Goal: Check status: Check status

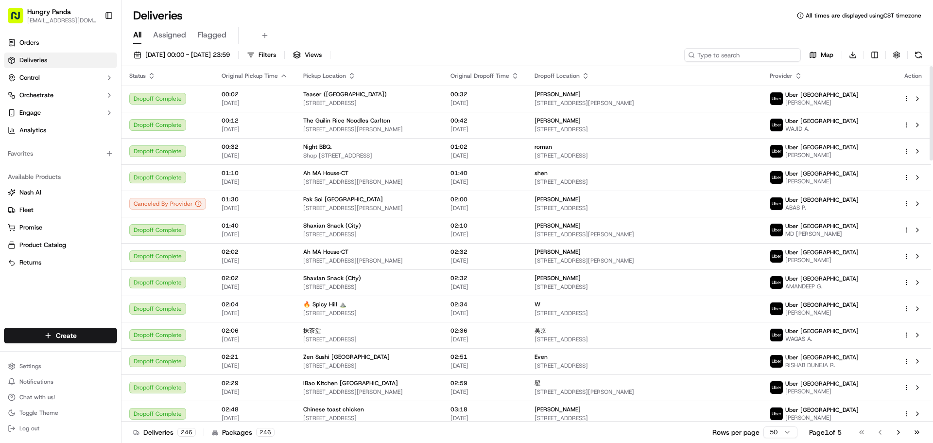
click at [761, 58] on input at bounding box center [742, 55] width 117 height 14
paste input "0570036648359791321654"
type input "0570036648359791321654"
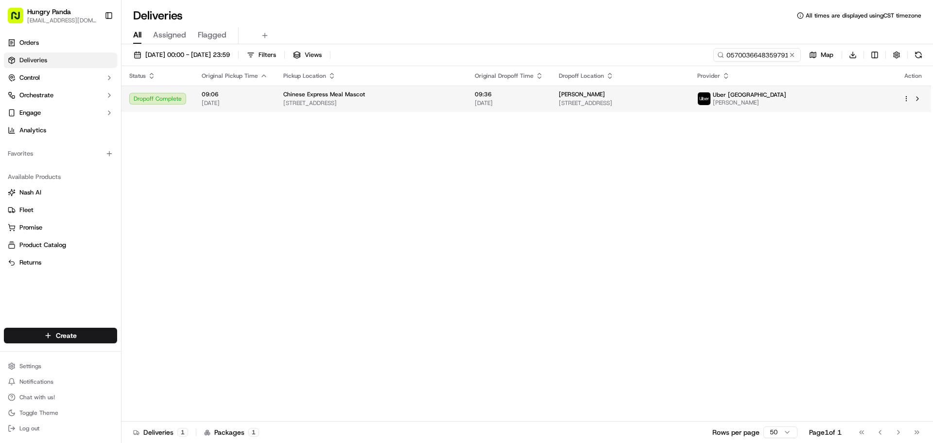
click at [682, 105] on span "[STREET_ADDRESS]" at bounding box center [620, 103] width 123 height 8
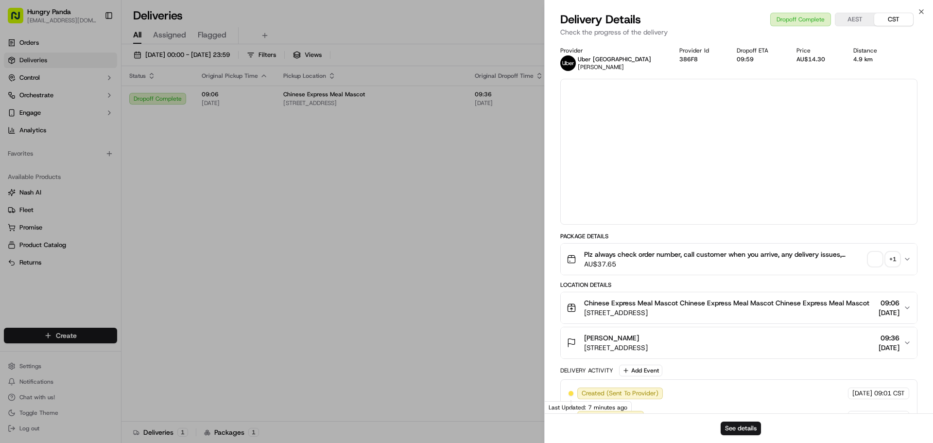
click at [896, 263] on div "+ 1" at bounding box center [893, 259] width 14 height 14
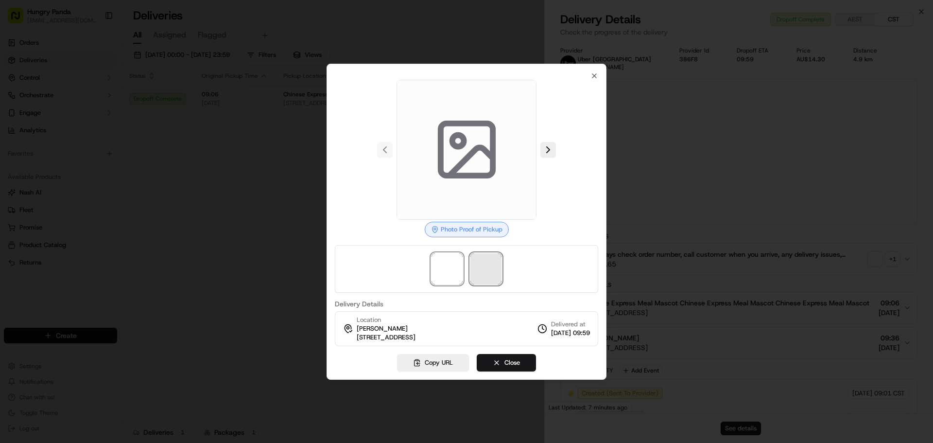
click at [493, 272] on span at bounding box center [485, 268] width 31 height 31
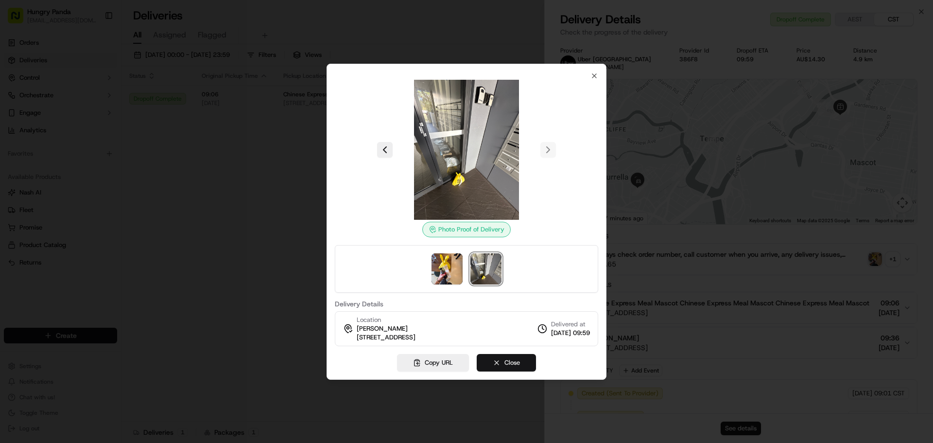
click at [508, 362] on button "Close" at bounding box center [506, 362] width 59 height 17
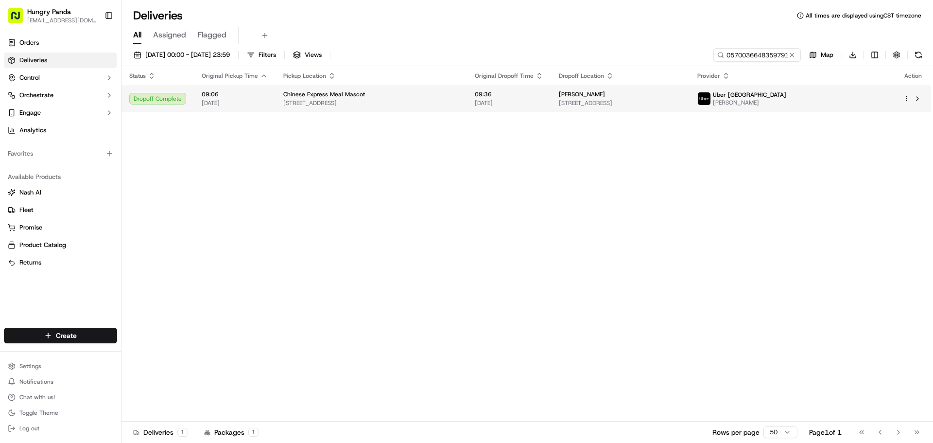
drag, startPoint x: 496, startPoint y: 170, endPoint x: 726, endPoint y: 94, distance: 241.8
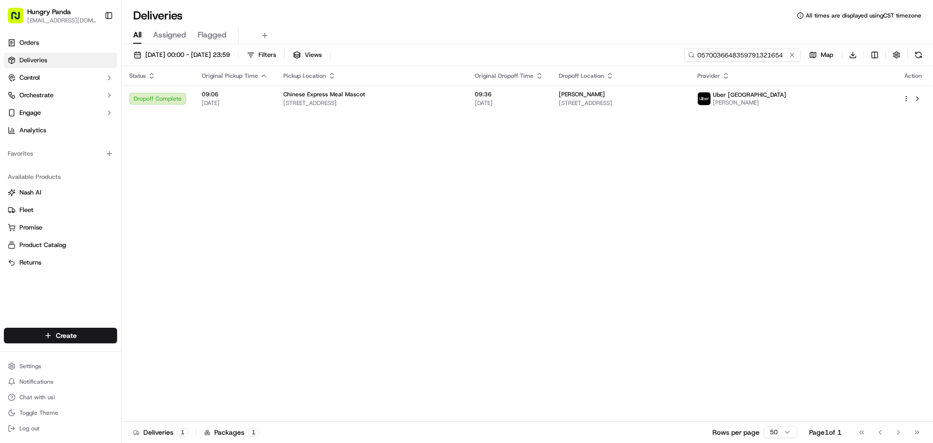
click at [748, 54] on input "0570036648359791321654" at bounding box center [742, 55] width 117 height 14
paste input "207007137885179268487"
click at [677, 104] on span "[STREET_ADDRESS]" at bounding box center [614, 103] width 126 height 8
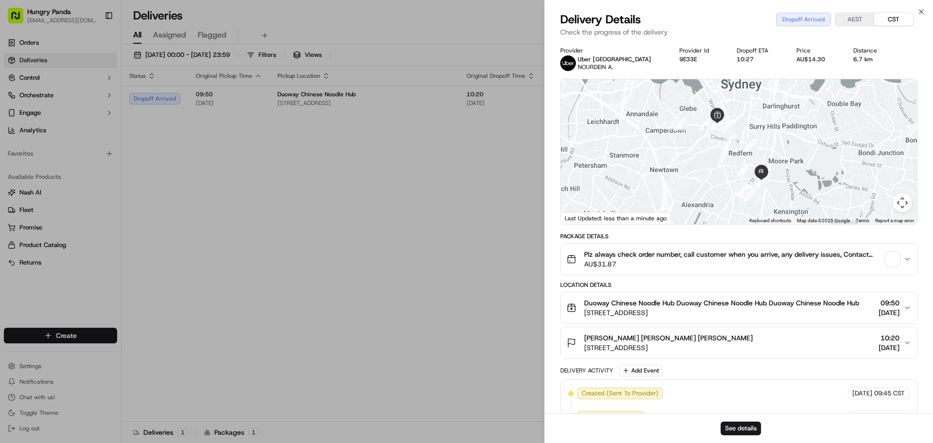
click at [891, 264] on span "button" at bounding box center [893, 259] width 14 height 14
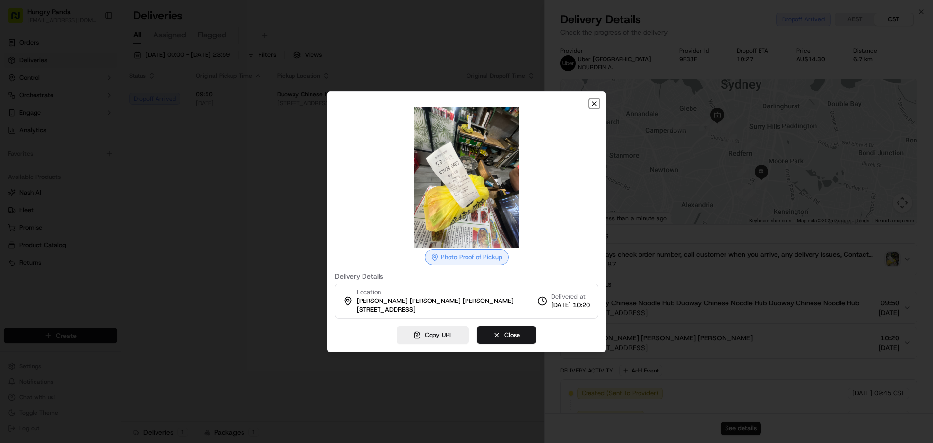
click at [596, 102] on icon "button" at bounding box center [594, 104] width 8 height 8
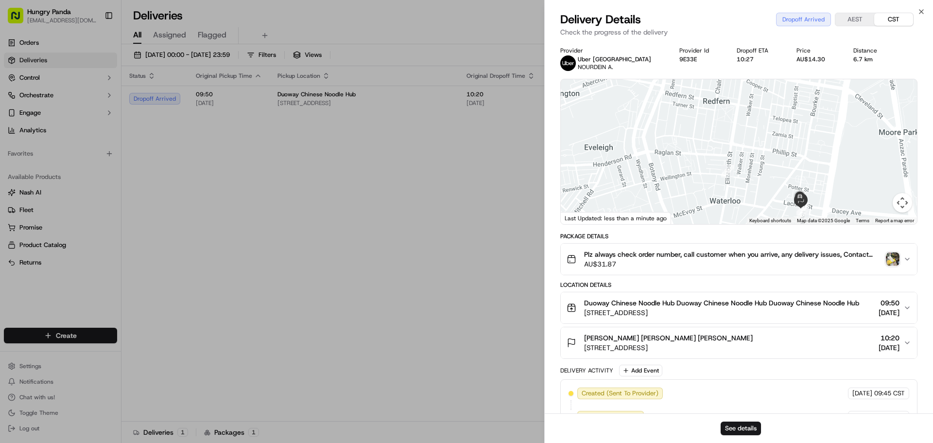
drag, startPoint x: 780, startPoint y: 174, endPoint x: 751, endPoint y: 127, distance: 55.8
click at [751, 127] on div at bounding box center [739, 151] width 356 height 145
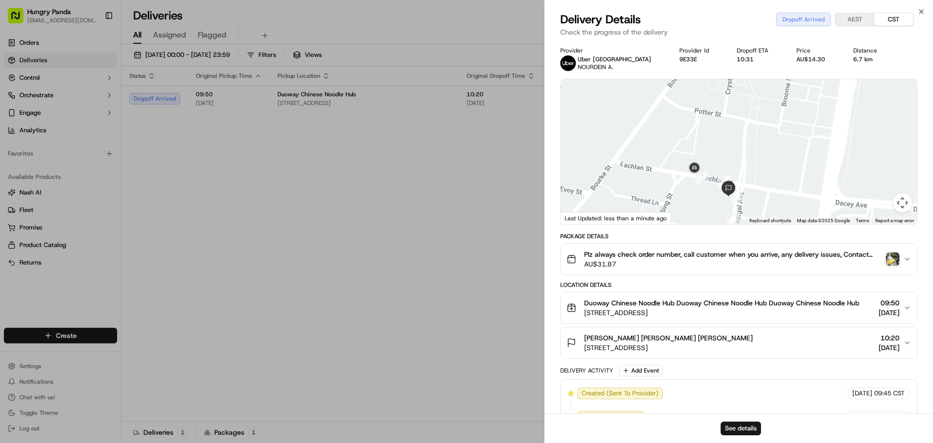
drag, startPoint x: 826, startPoint y: 183, endPoint x: 812, endPoint y: 151, distance: 35.1
click at [812, 151] on div at bounding box center [739, 151] width 356 height 145
click at [889, 252] on img "button" at bounding box center [893, 259] width 14 height 14
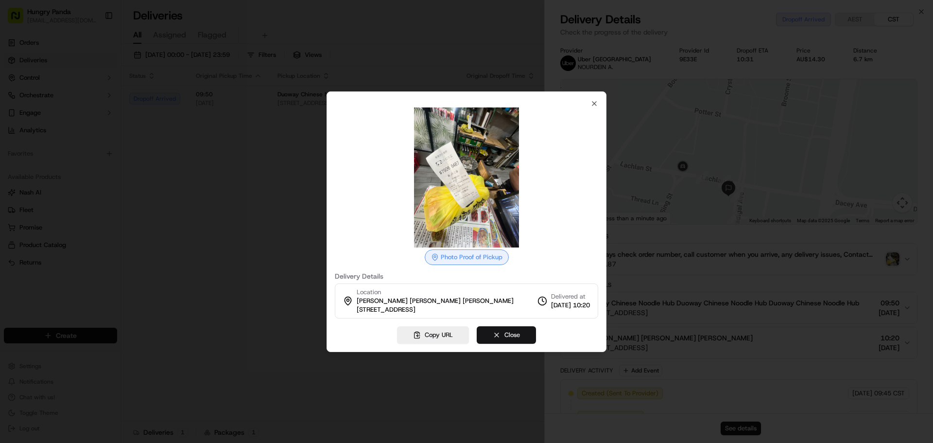
click at [516, 337] on button "Close" at bounding box center [506, 334] width 59 height 17
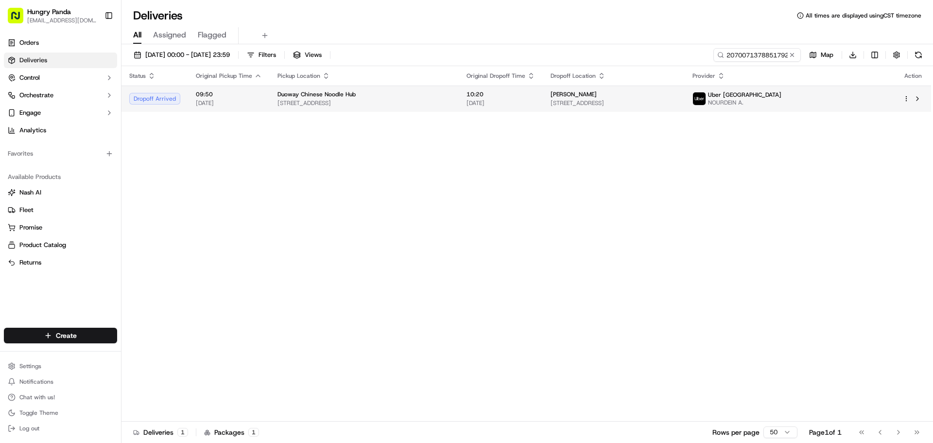
click at [677, 95] on div "[PERSON_NAME]" at bounding box center [614, 94] width 126 height 8
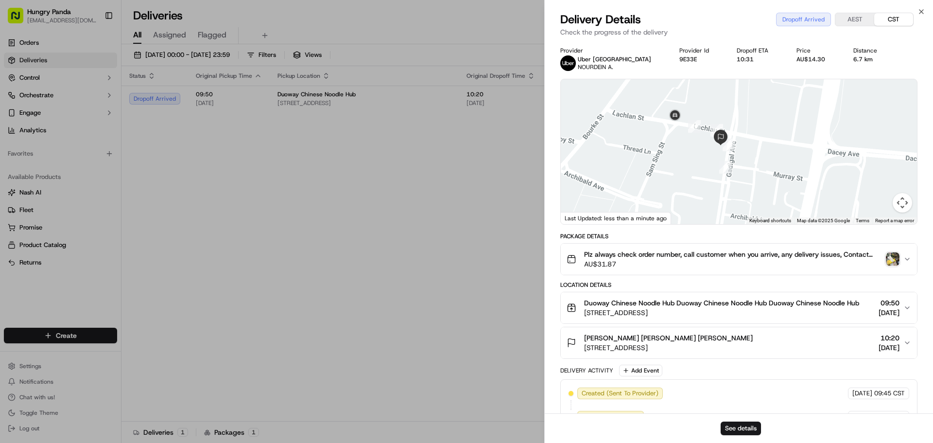
drag, startPoint x: 689, startPoint y: 165, endPoint x: 696, endPoint y: 185, distance: 21.4
click at [696, 185] on div at bounding box center [739, 151] width 356 height 145
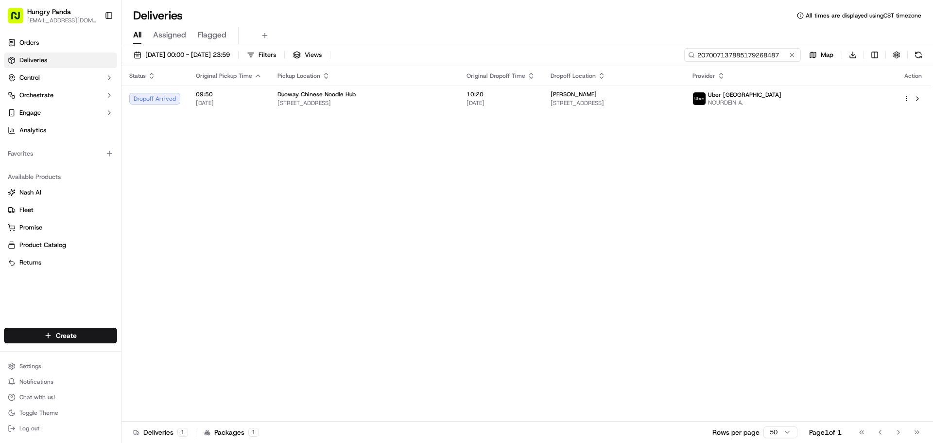
click at [760, 58] on input "207007137885179268487" at bounding box center [742, 55] width 117 height 14
paste input "1475080628950766131080"
type input "1475080628950766131080"
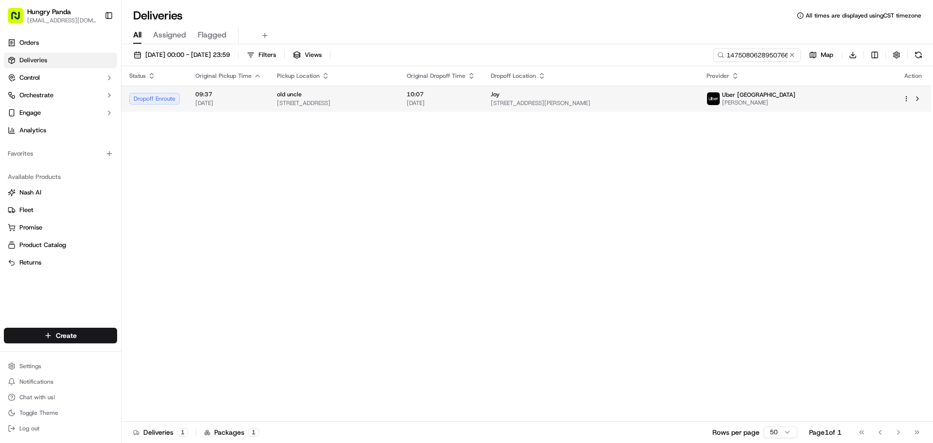
click at [699, 108] on td "Joy [STREET_ADDRESS][PERSON_NAME]" at bounding box center [591, 99] width 216 height 26
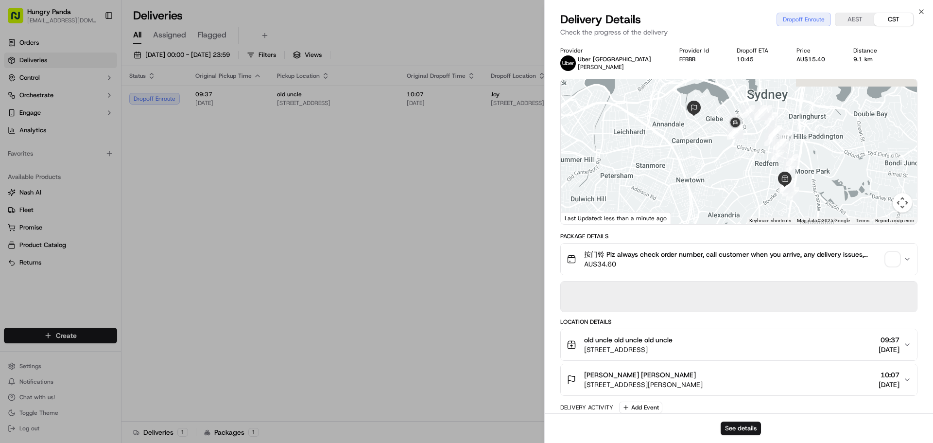
click at [895, 267] on div "按门铃 Plz always check order number, call customer when you arrive, any delivery …" at bounding box center [735, 258] width 337 height 19
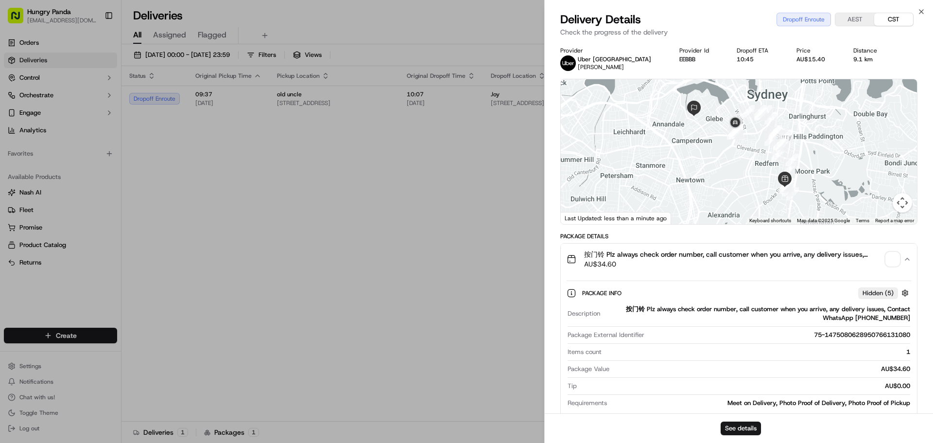
click at [895, 257] on span "button" at bounding box center [893, 259] width 14 height 14
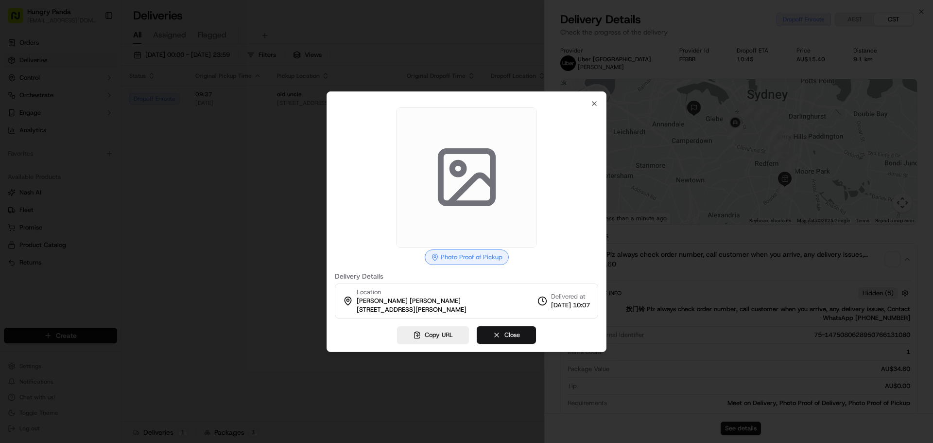
click at [482, 339] on button "Close" at bounding box center [506, 334] width 59 height 17
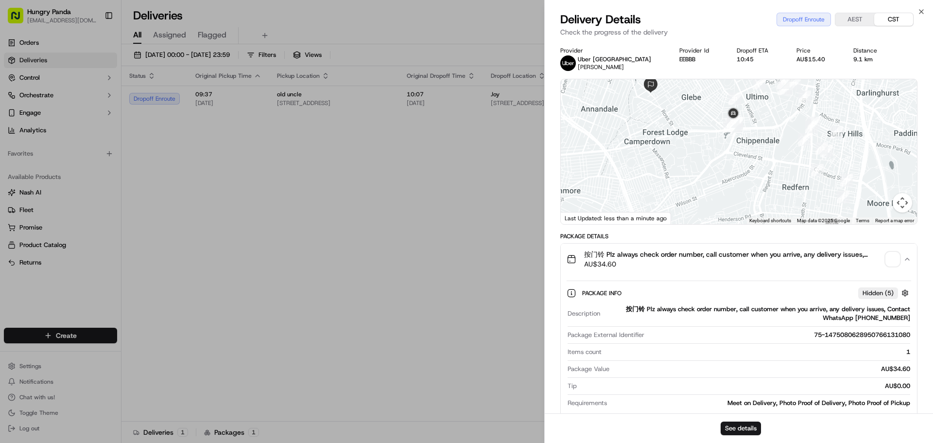
drag, startPoint x: 729, startPoint y: 151, endPoint x: 719, endPoint y: 169, distance: 20.0
click at [719, 169] on div at bounding box center [739, 151] width 356 height 145
